Goal: Task Accomplishment & Management: Use online tool/utility

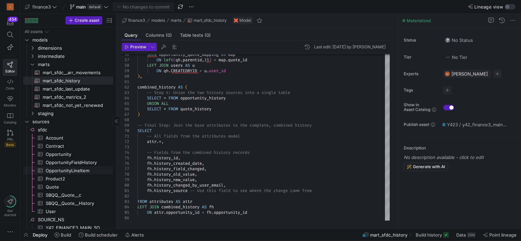
click at [71, 170] on span "OpportunityLineItem​​​​​​​​​" at bounding box center [76, 171] width 60 height 8
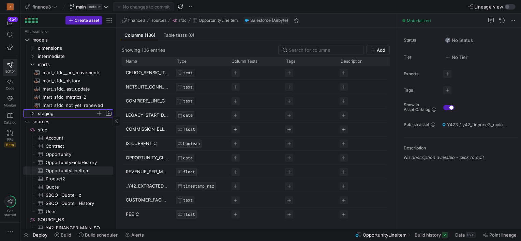
click at [40, 113] on span "staging" at bounding box center [67, 114] width 58 height 8
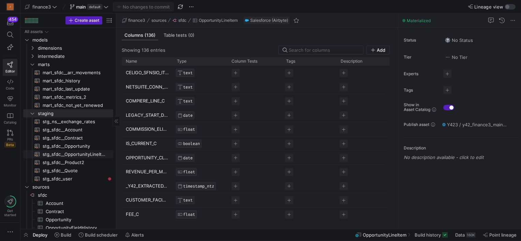
click at [71, 153] on span "stg_sfdc__OpportunityLineItem​​​​​​​​​​" at bounding box center [74, 155] width 63 height 8
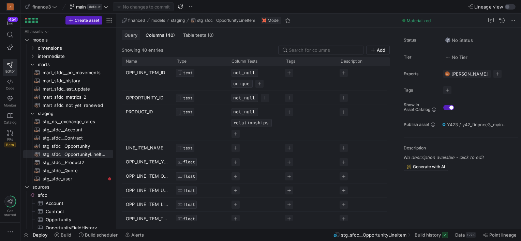
click at [131, 38] on div "Query" at bounding box center [131, 35] width 18 height 10
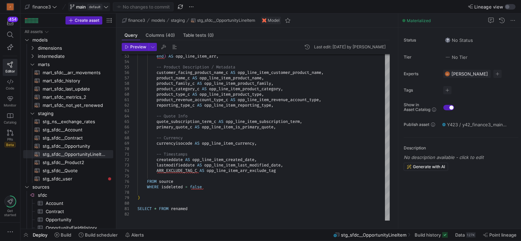
click at [108, 6] on span at bounding box center [89, 7] width 41 height 8
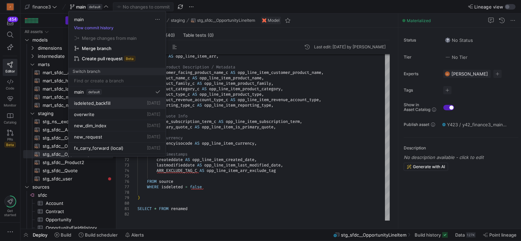
click at [94, 102] on span "isdeleted_backfill" at bounding box center [92, 103] width 36 height 5
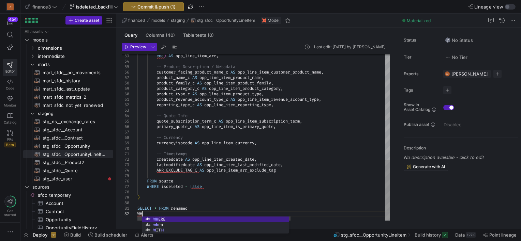
scroll to position [5, 12]
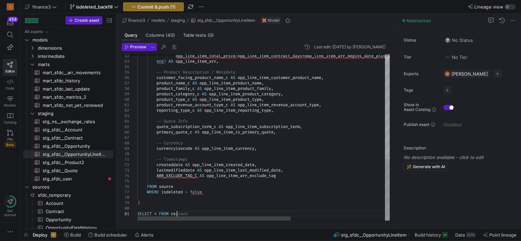
type textarea "SELECT * FROM renamed"
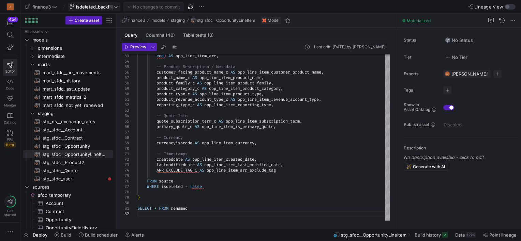
click at [108, 5] on span "isdeleted_backfill" at bounding box center [94, 6] width 36 height 5
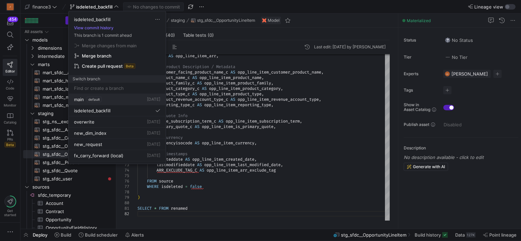
click at [84, 98] on span "main" at bounding box center [79, 99] width 10 height 5
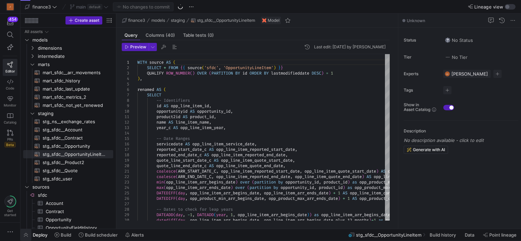
click at [24, 234] on span "button" at bounding box center [25, 236] width 11 height 12
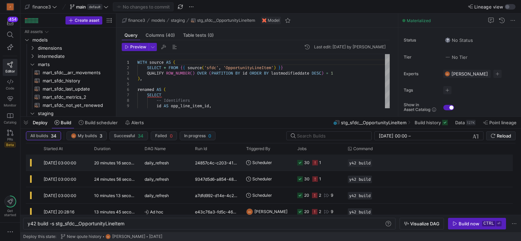
click at [58, 164] on span "[DATE] 03:00:00" at bounding box center [60, 163] width 33 height 5
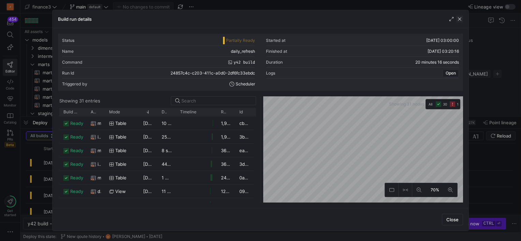
click at [459, 20] on span "button" at bounding box center [459, 19] width 7 height 7
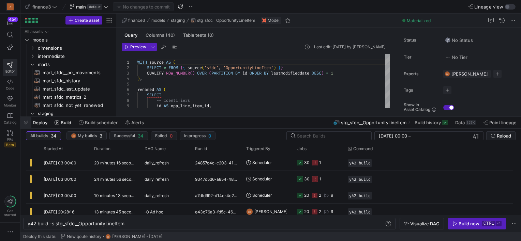
click at [26, 124] on span "button" at bounding box center [25, 123] width 11 height 12
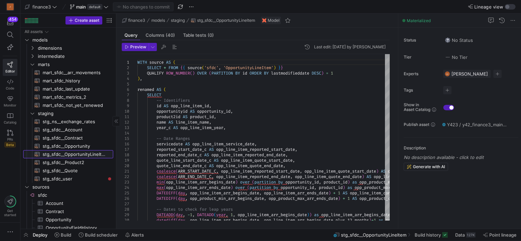
click at [79, 154] on span "stg_sfdc__OpportunityLineItem​​​​​​​​​​" at bounding box center [74, 155] width 63 height 8
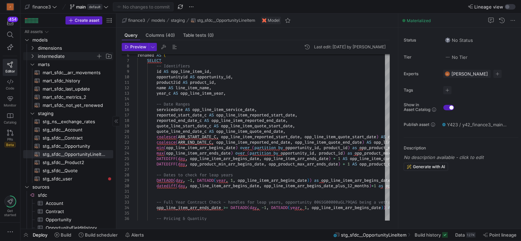
click at [30, 55] on y42-icon "Press SPACE to select this row." at bounding box center [32, 56] width 5 height 5
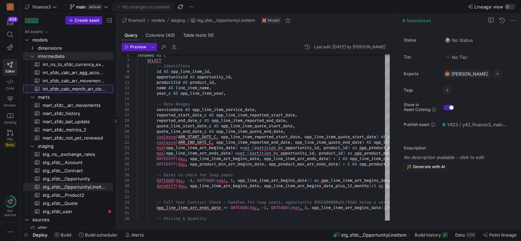
click at [63, 88] on span "int_sfdc_calc_month_arr_closed_won_arr_eligible​​​​​​​​​​" at bounding box center [74, 89] width 63 height 8
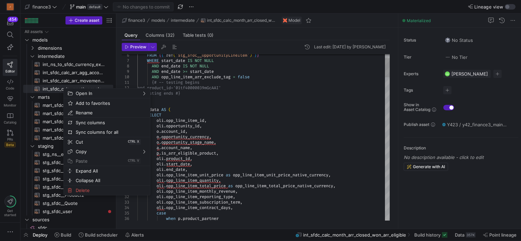
type textarea "{# -- testing begins and product_id='01tf40000039mGcAAI' -- testing ends #} ), …"
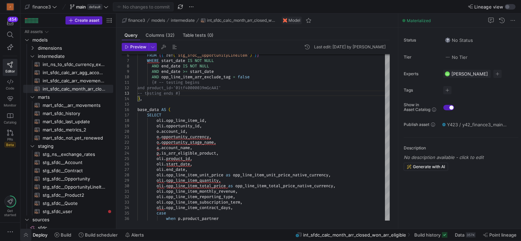
click at [24, 236] on span "button" at bounding box center [25, 236] width 11 height 12
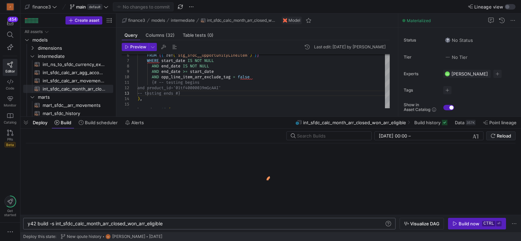
click at [188, 224] on div "y42 build -s int_sfdc_calc_month_arr_closed_won_ar r_eligible" at bounding box center [206, 223] width 357 height 5
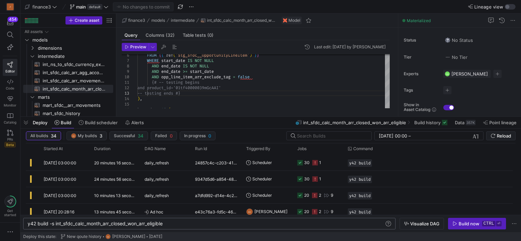
scroll to position [0, 140]
type textarea "y42 build -s int_sfdc_calc_month_arr_closed_won_arr_eligible+"
click at [469, 224] on div "Build now" at bounding box center [469, 223] width 21 height 5
